Goal: Navigation & Orientation: Find specific page/section

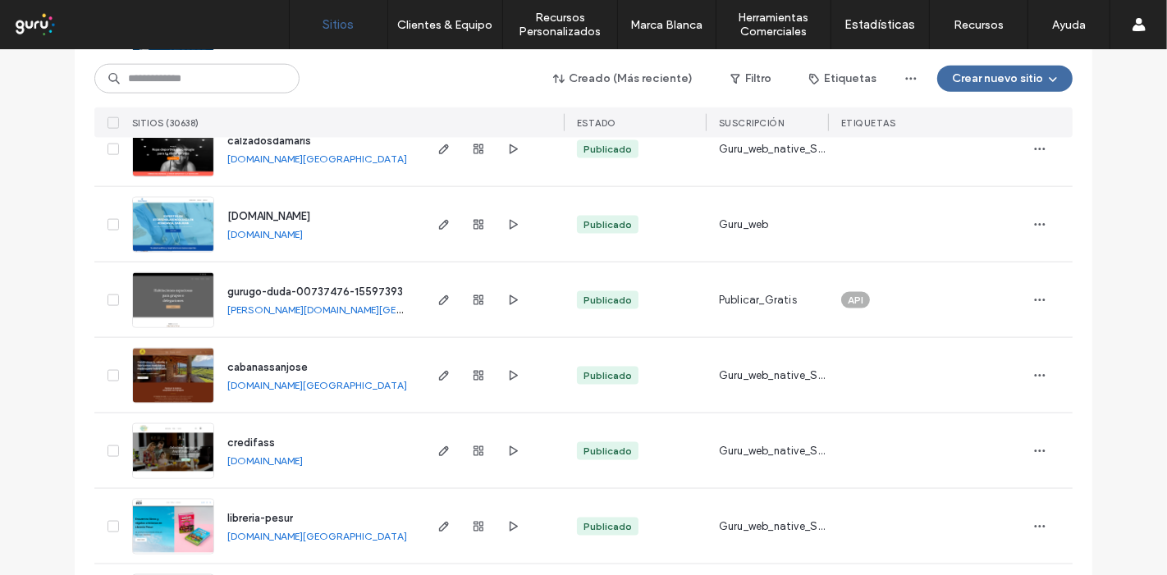
scroll to position [1915, 0]
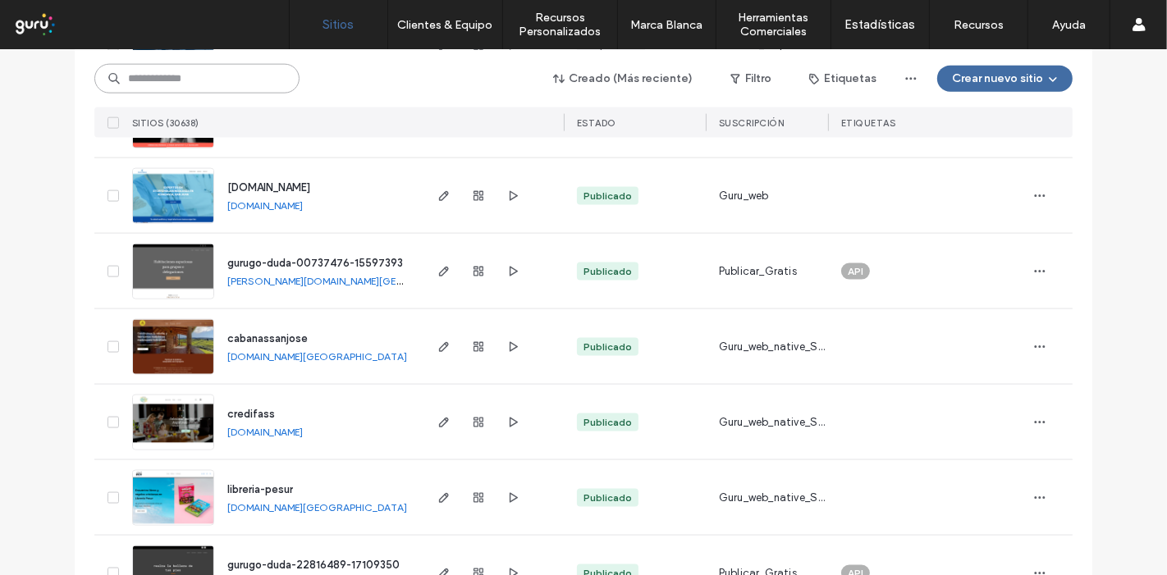
click at [199, 71] on input at bounding box center [196, 79] width 205 height 30
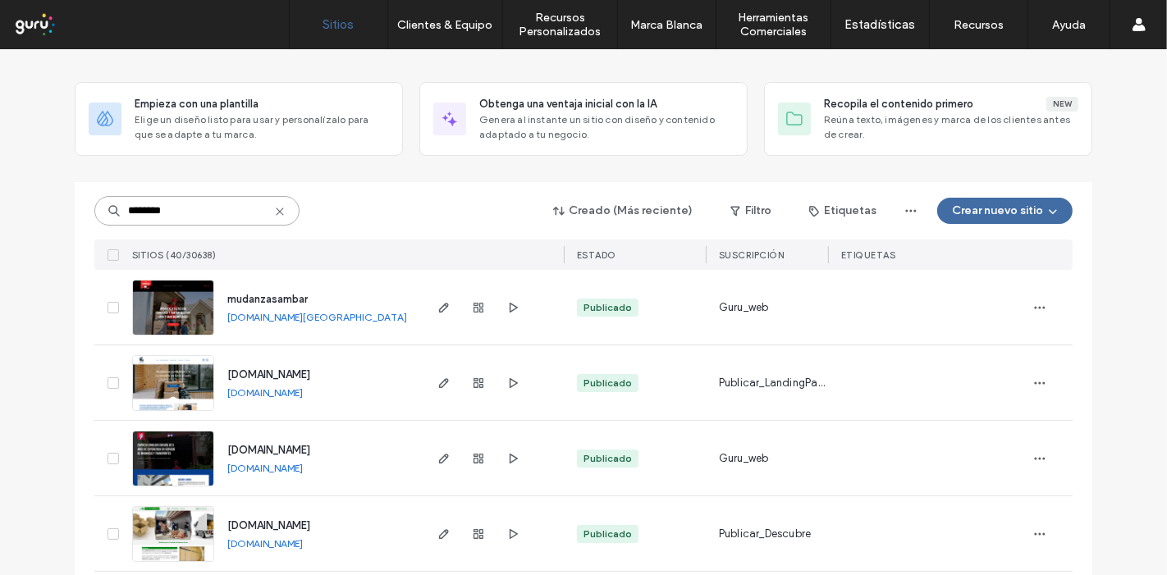
scroll to position [91, 0]
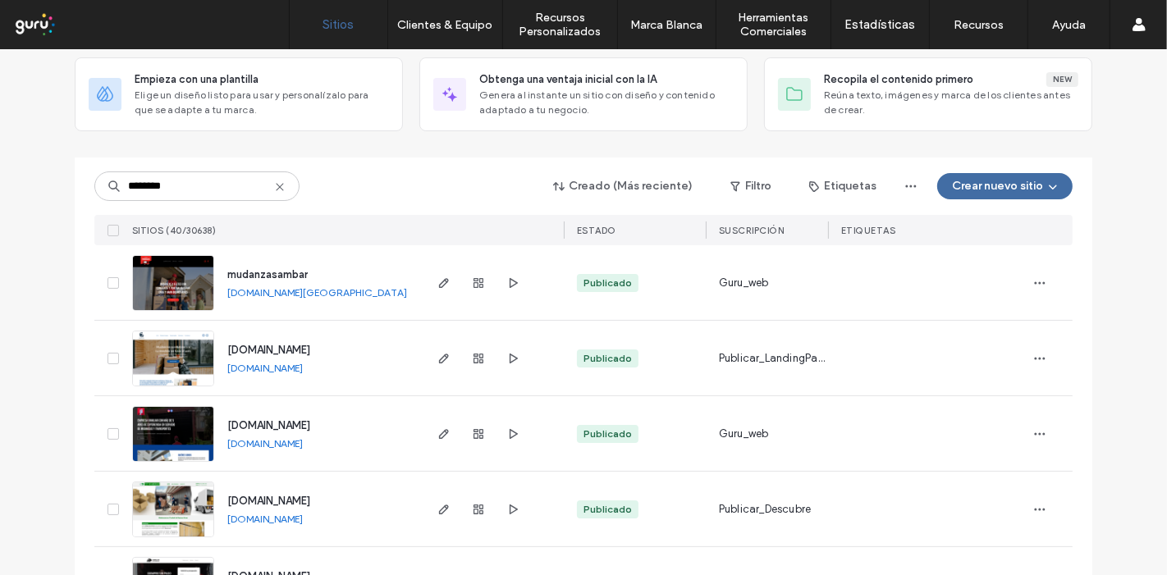
click at [303, 371] on link "[DOMAIN_NAME]" at bounding box center [265, 368] width 76 height 12
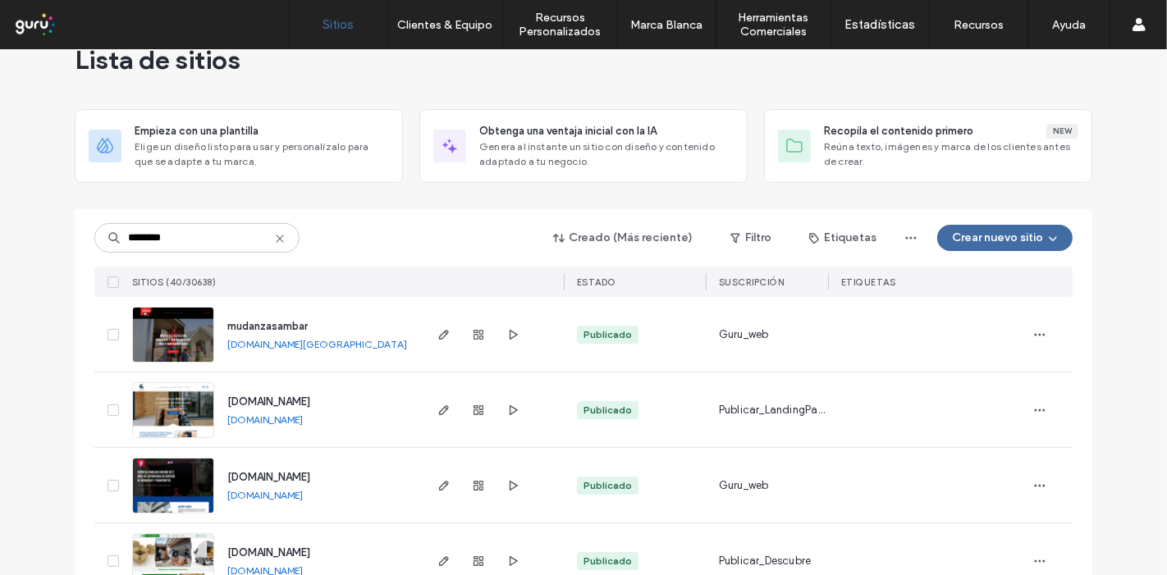
scroll to position [0, 0]
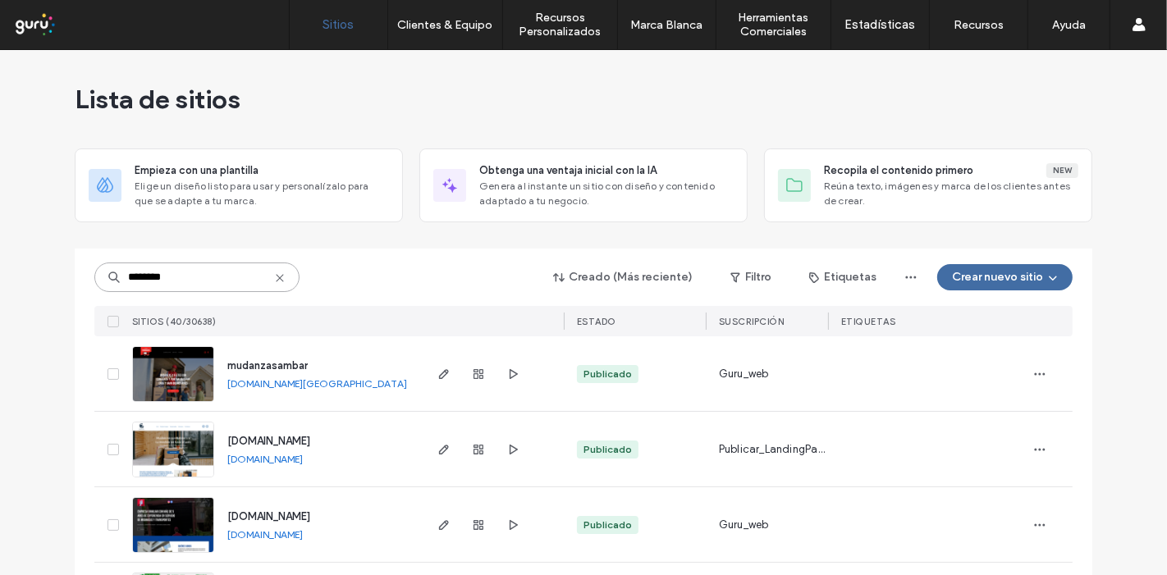
drag, startPoint x: 218, startPoint y: 279, endPoint x: 0, endPoint y: 266, distance: 218.0
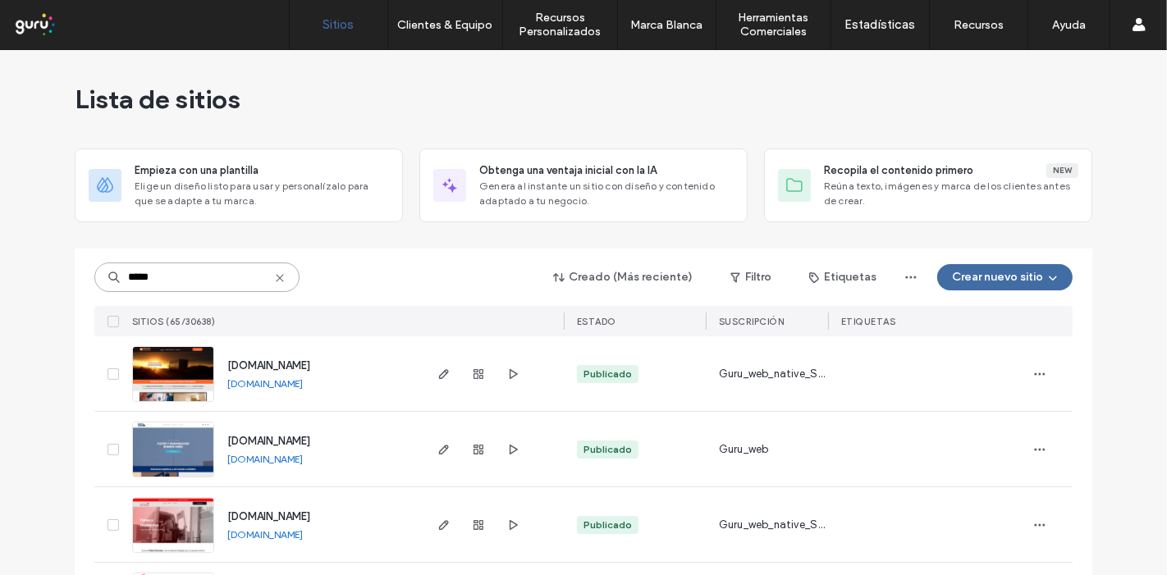
drag, startPoint x: 168, startPoint y: 281, endPoint x: 49, endPoint y: 260, distance: 120.8
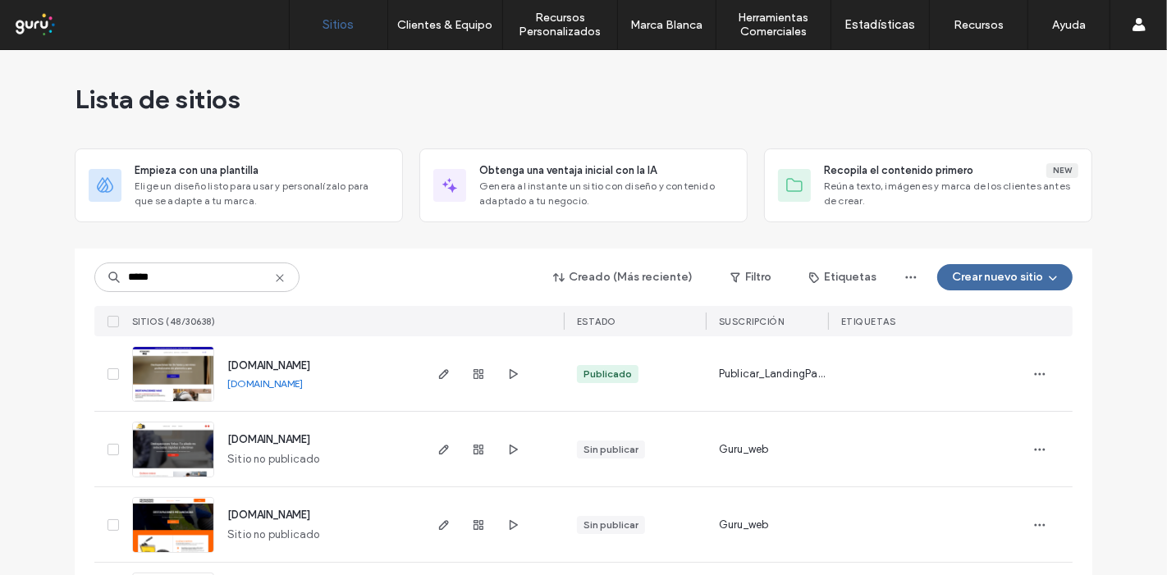
click at [303, 385] on link "[DOMAIN_NAME]" at bounding box center [265, 384] width 76 height 12
drag, startPoint x: 199, startPoint y: 277, endPoint x: 2, endPoint y: 277, distance: 197.0
click at [745, 279] on button "Filtro" at bounding box center [751, 277] width 74 height 26
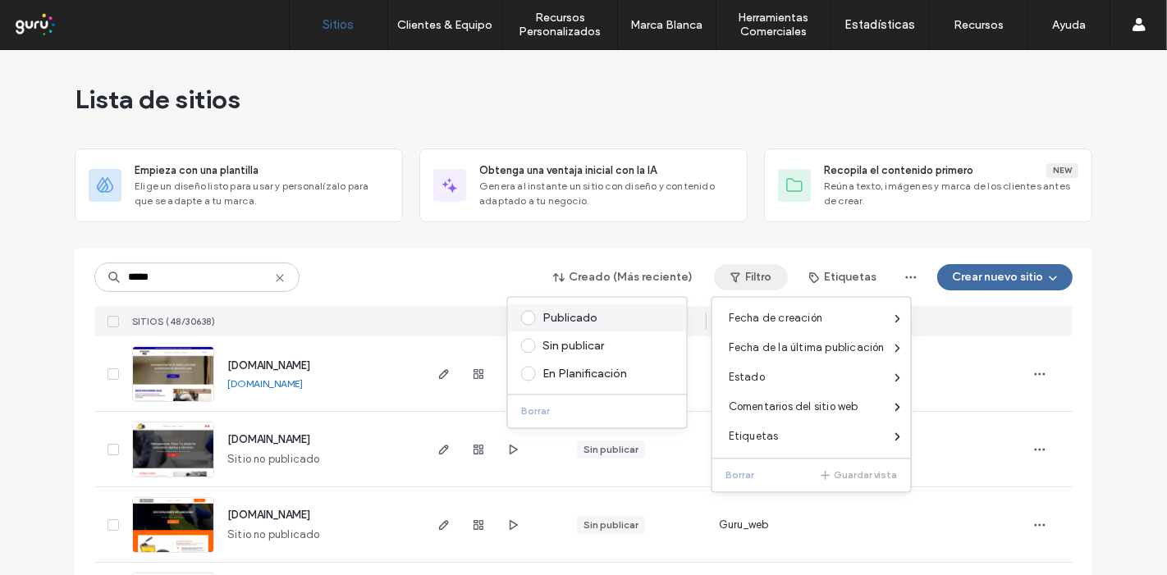
click at [572, 322] on div "Publicado" at bounding box center [605, 318] width 125 height 14
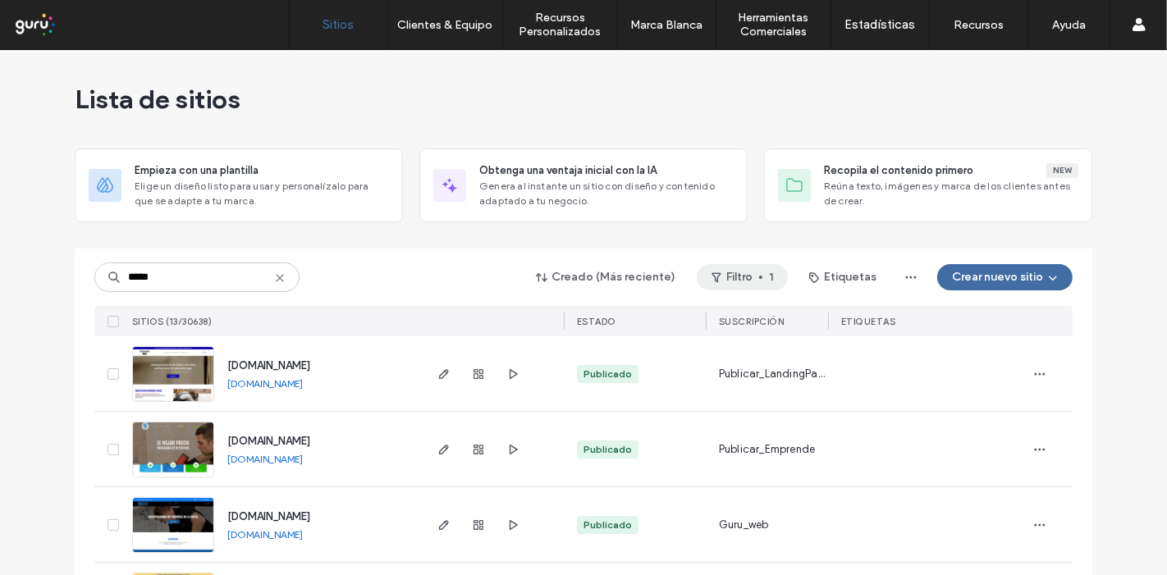
click at [759, 279] on button "Filtro 1" at bounding box center [742, 277] width 91 height 26
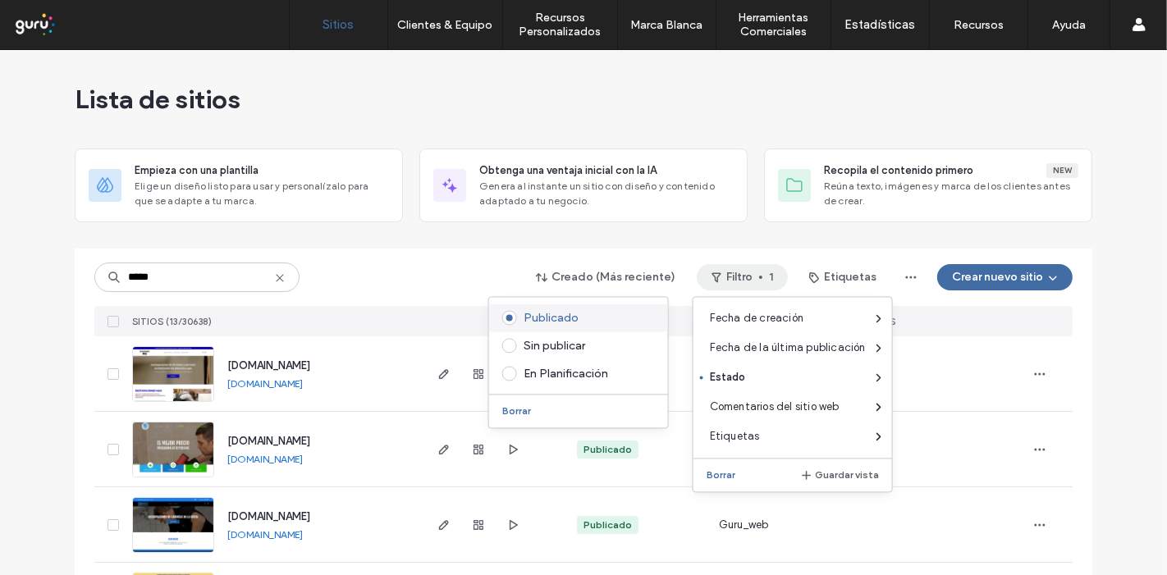
click at [573, 322] on div "Publicado" at bounding box center [586, 318] width 125 height 14
click at [587, 406] on div "Borrar" at bounding box center [578, 407] width 179 height 27
drag, startPoint x: 507, startPoint y: 411, endPoint x: 518, endPoint y: 410, distance: 11.6
click at [514, 410] on button "Borrar" at bounding box center [518, 411] width 45 height 20
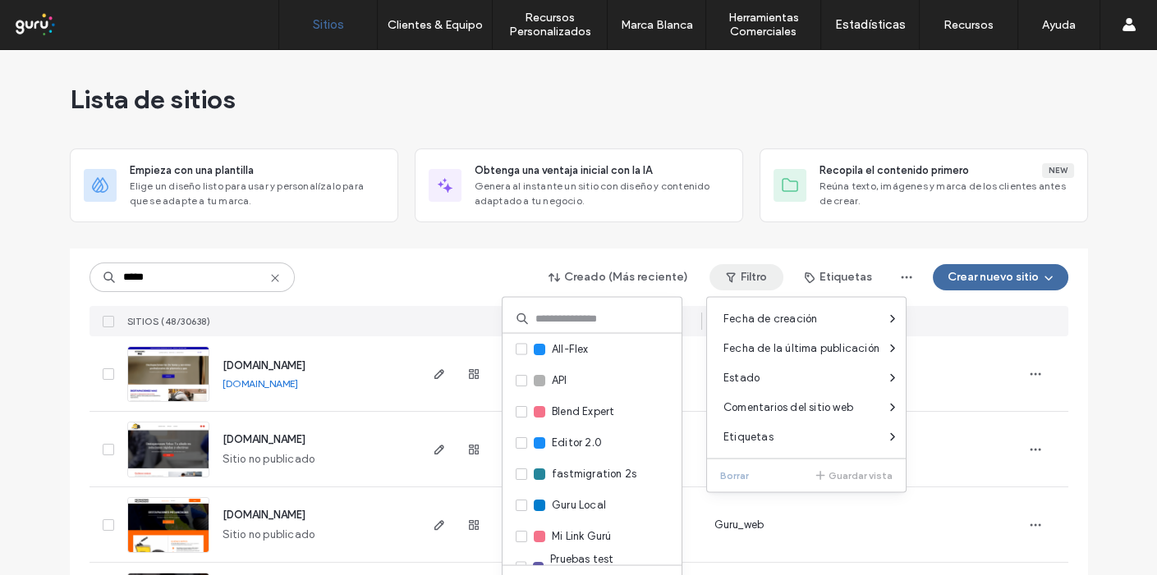
click at [839, 239] on div at bounding box center [579, 242] width 1018 height 13
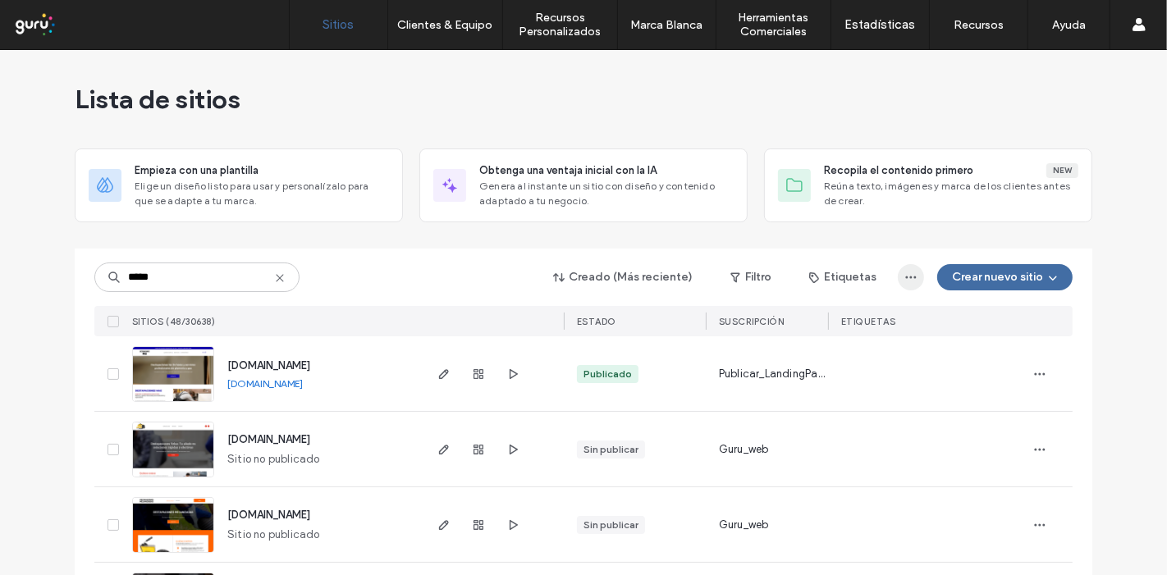
click at [905, 281] on icon "button" at bounding box center [911, 277] width 13 height 13
click at [905, 282] on icon "button" at bounding box center [911, 277] width 13 height 13
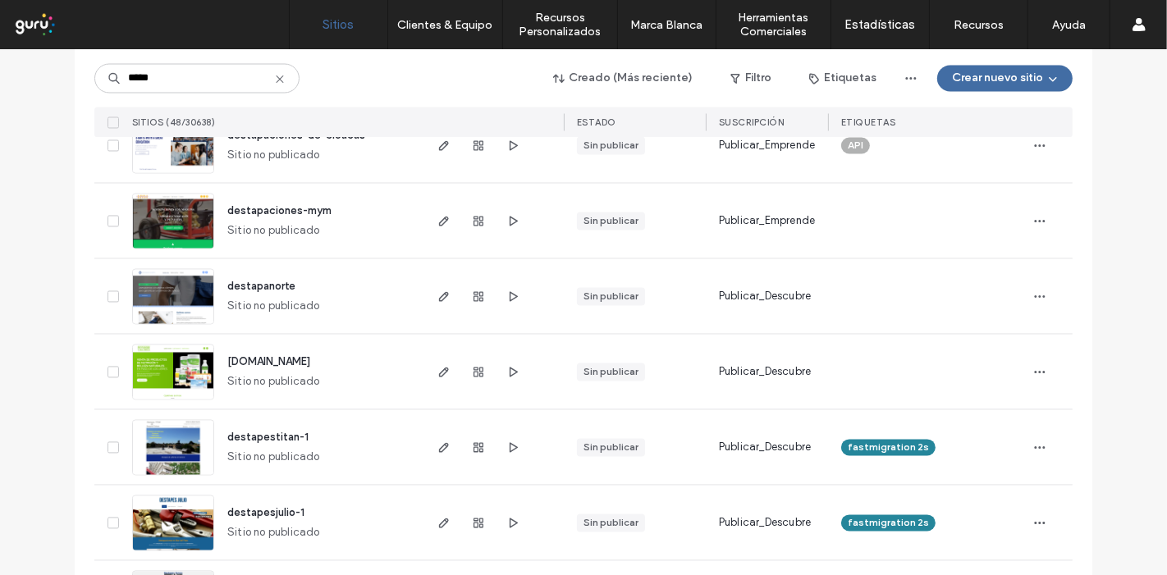
scroll to position [2827, 0]
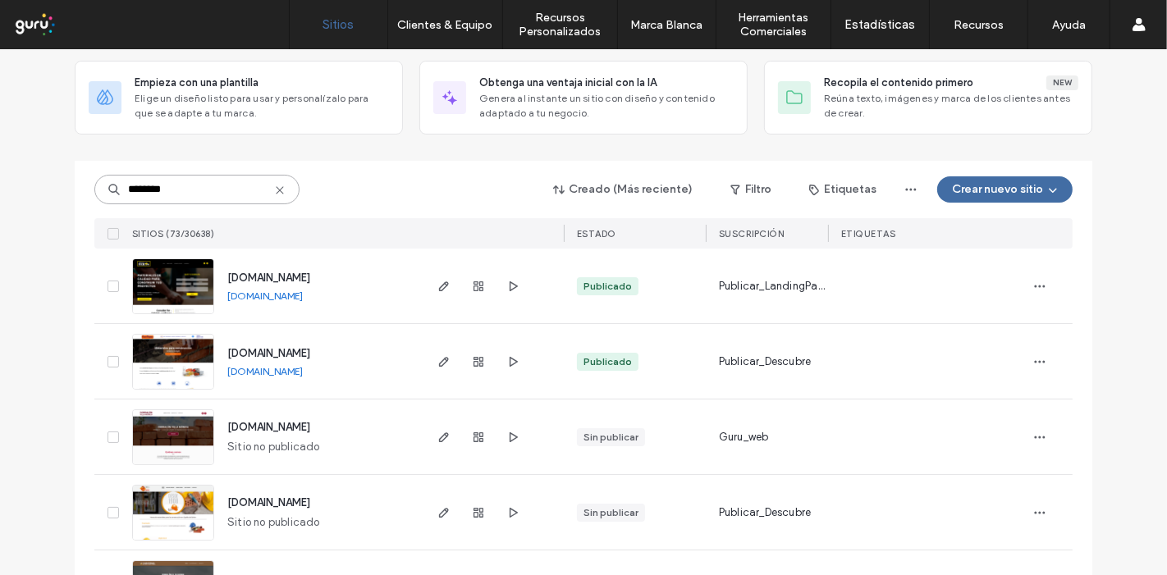
scroll to position [0, 0]
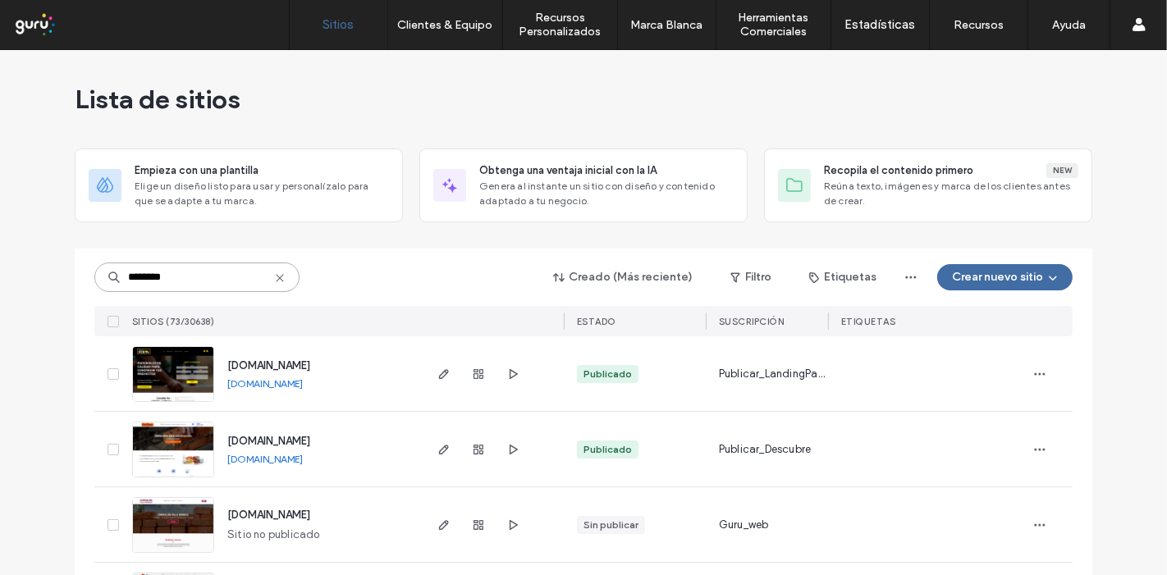
type input "********"
click at [520, 376] on div at bounding box center [492, 374] width 143 height 75
click at [507, 374] on icon "button" at bounding box center [513, 374] width 13 height 13
